Goal: Unclear

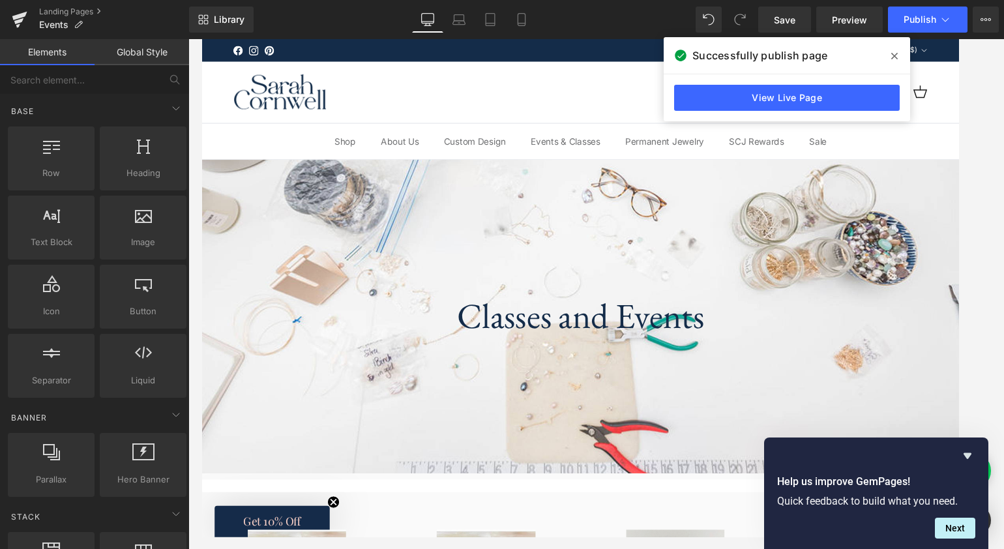
scroll to position [1430, 0]
